Goal: Task Accomplishment & Management: Complete application form

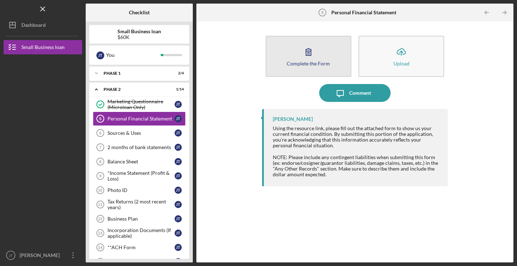
click at [303, 58] on icon "button" at bounding box center [309, 52] width 18 height 18
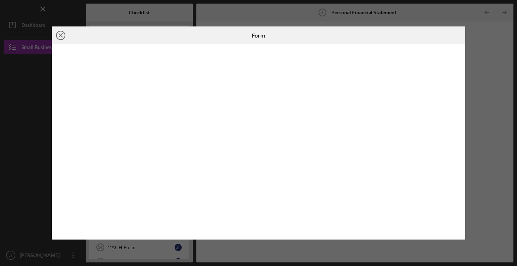
click at [64, 36] on icon "Icon/Close" at bounding box center [61, 35] width 18 height 18
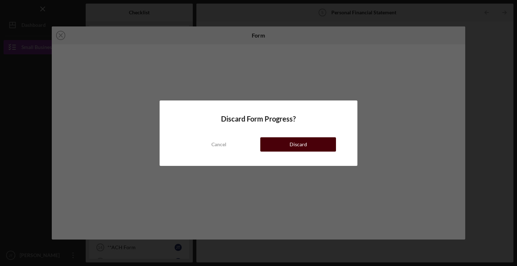
click at [282, 145] on button "Discard" at bounding box center [298, 144] width 76 height 14
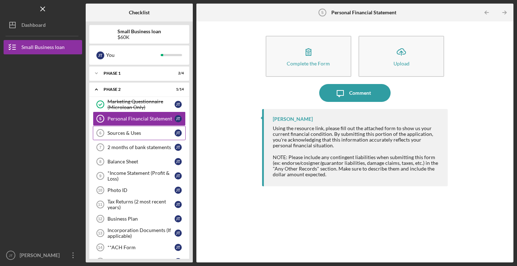
click at [117, 132] on div "Sources & Uses" at bounding box center [141, 133] width 67 height 6
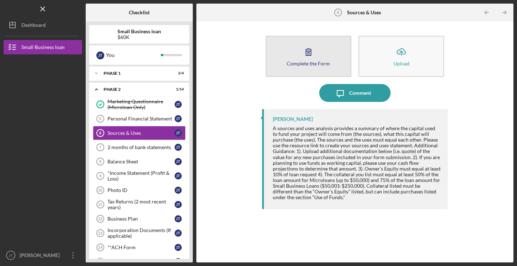
click at [298, 60] on button "Complete the Form Form" at bounding box center [309, 56] width 86 height 41
